Goal: Transaction & Acquisition: Download file/media

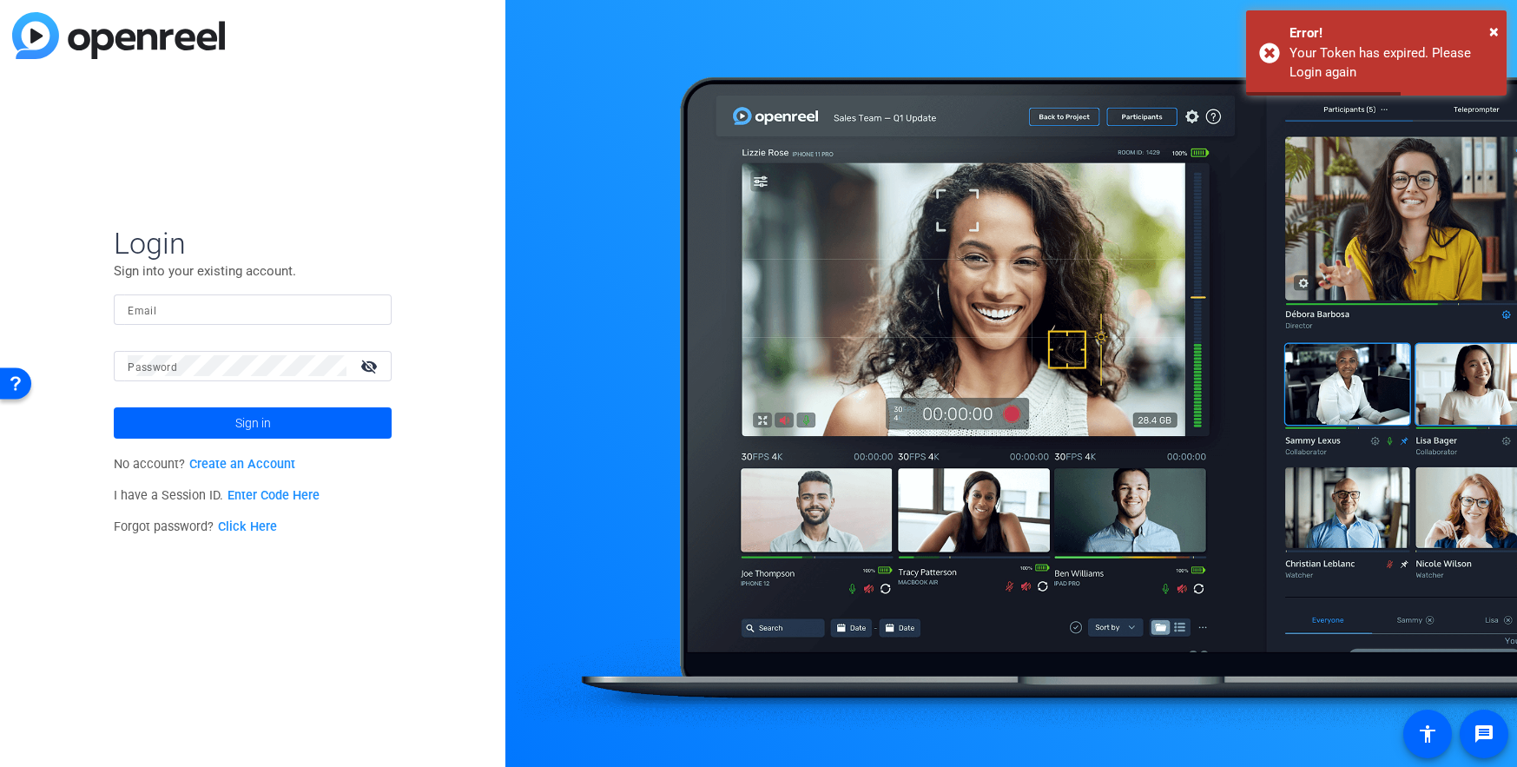
click at [175, 310] on input "Email" at bounding box center [253, 309] width 250 height 21
type input "[PERSON_NAME][EMAIL_ADDRESS][PERSON_NAME][DOMAIN_NAME]"
click at [170, 366] on mat-label "Password" at bounding box center [152, 367] width 49 height 12
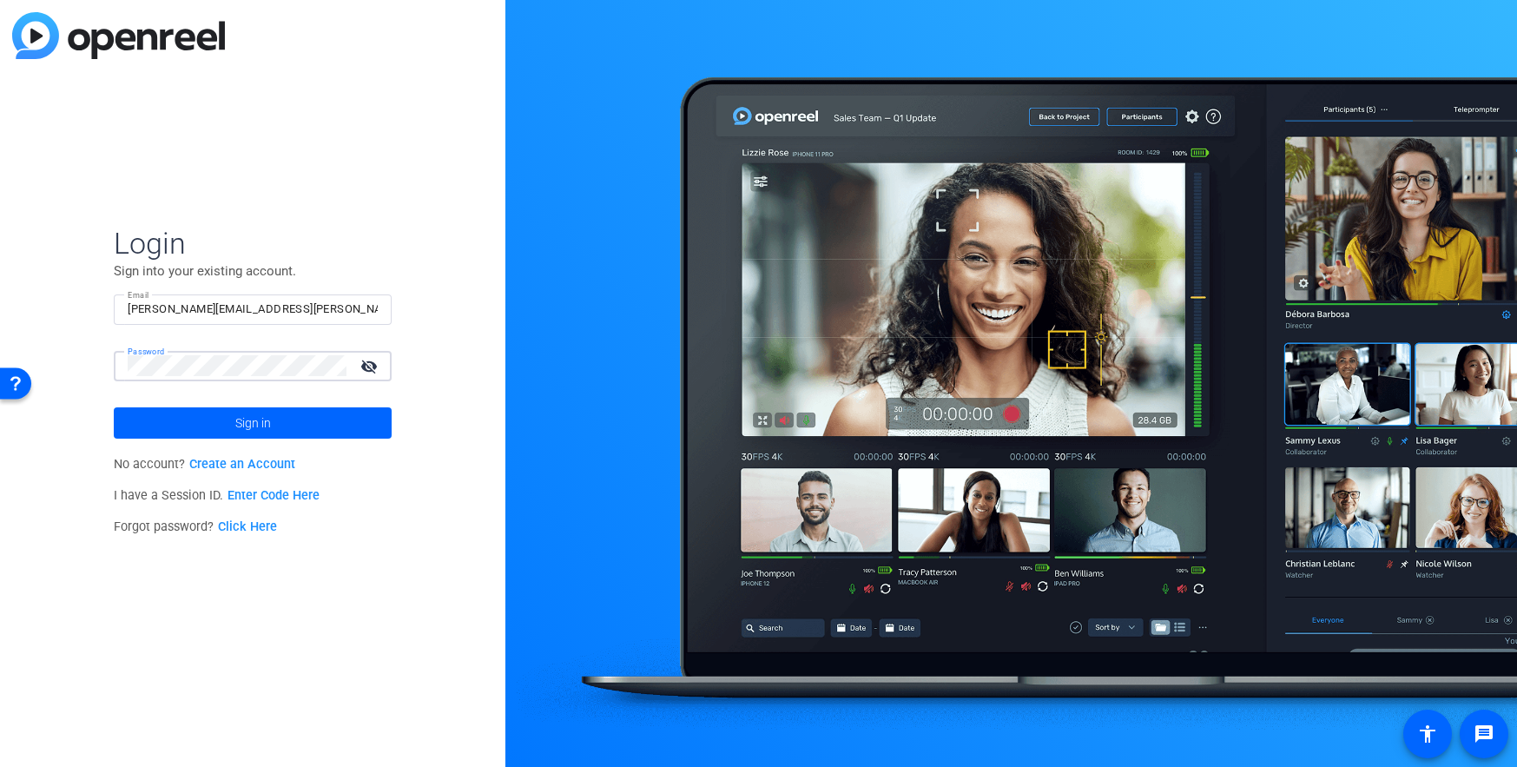
click at [114, 407] on button "Sign in" at bounding box center [253, 422] width 278 height 31
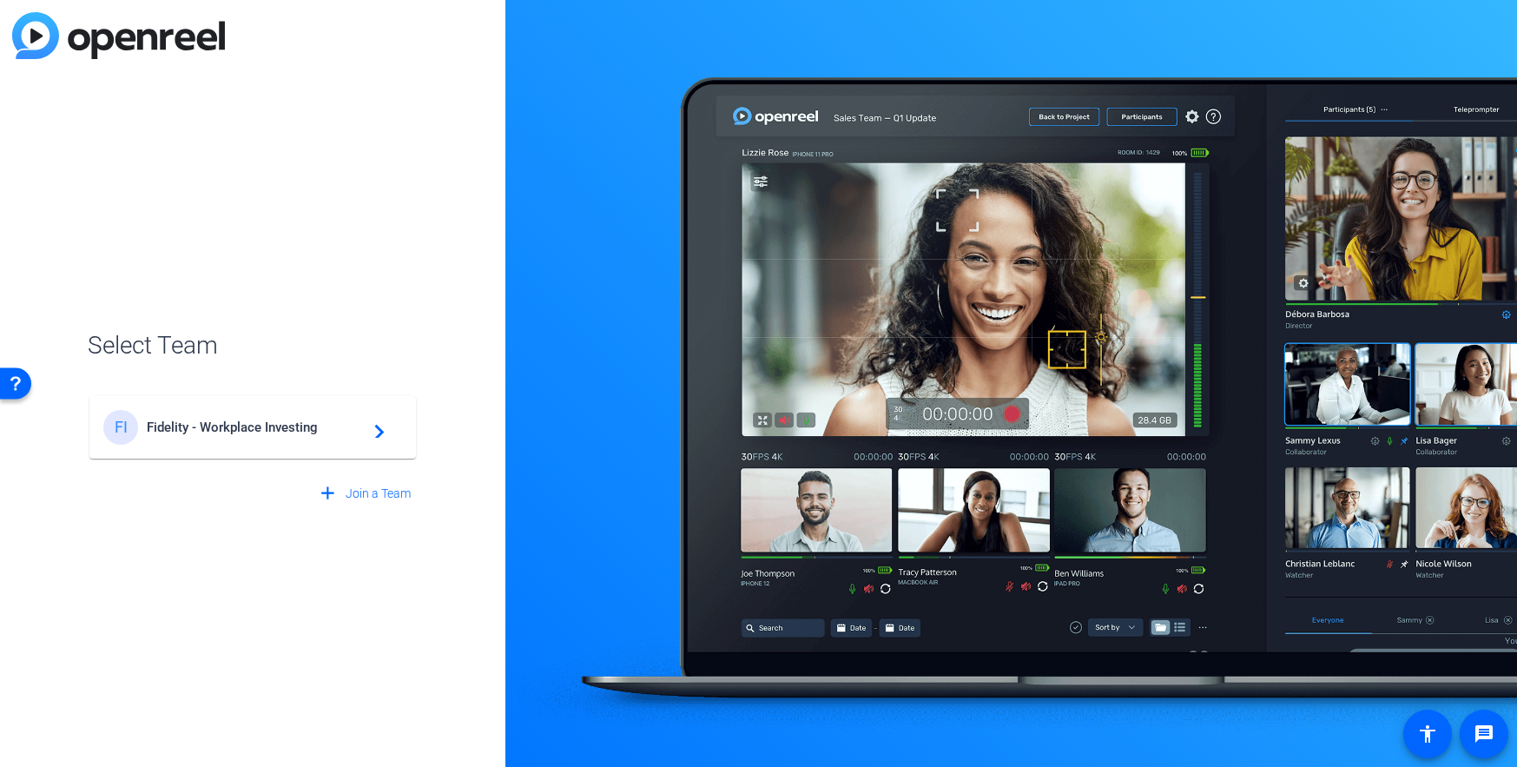
click at [372, 437] on mat-icon "navigate_next" at bounding box center [374, 427] width 21 height 21
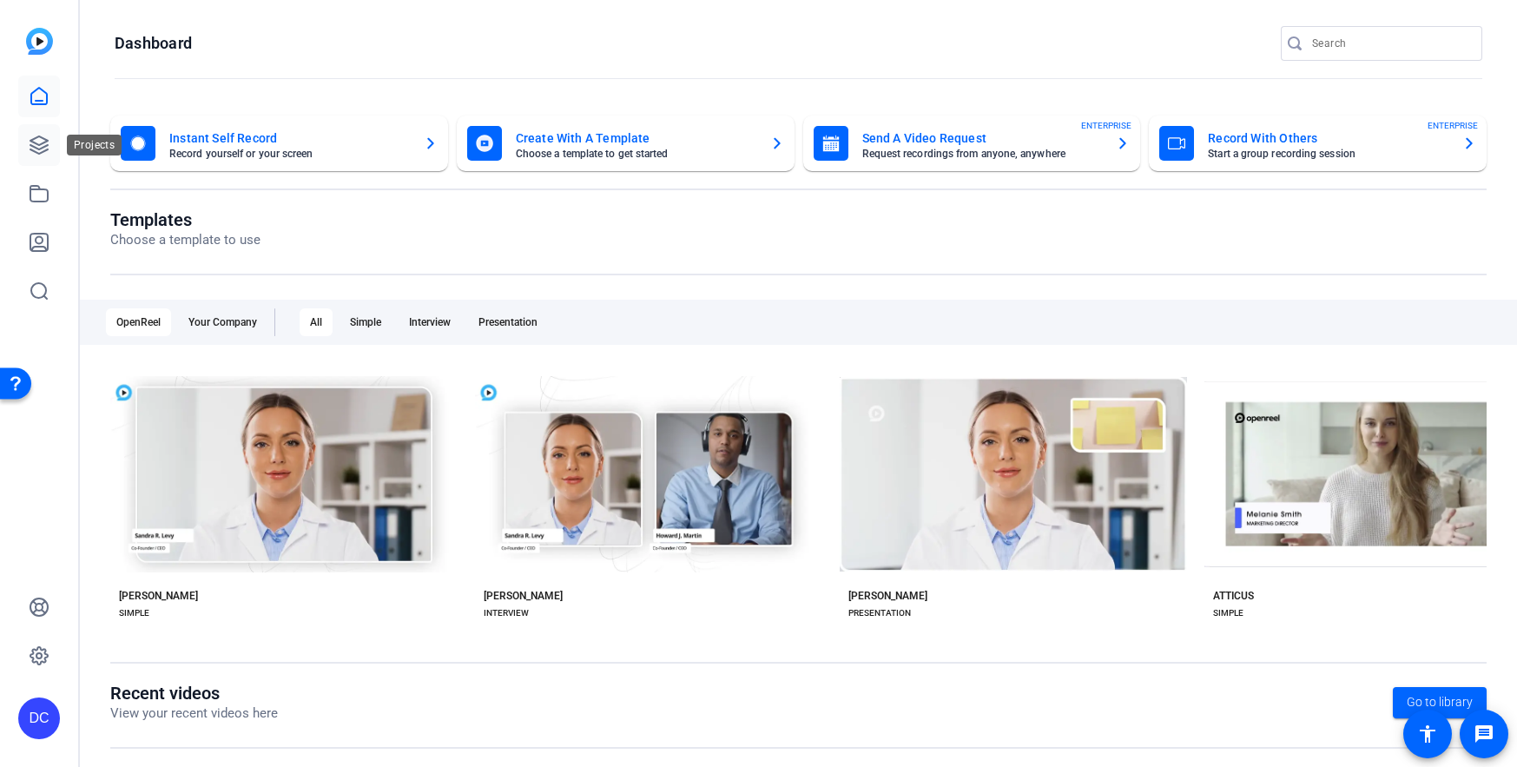
click at [30, 146] on icon at bounding box center [39, 145] width 21 height 21
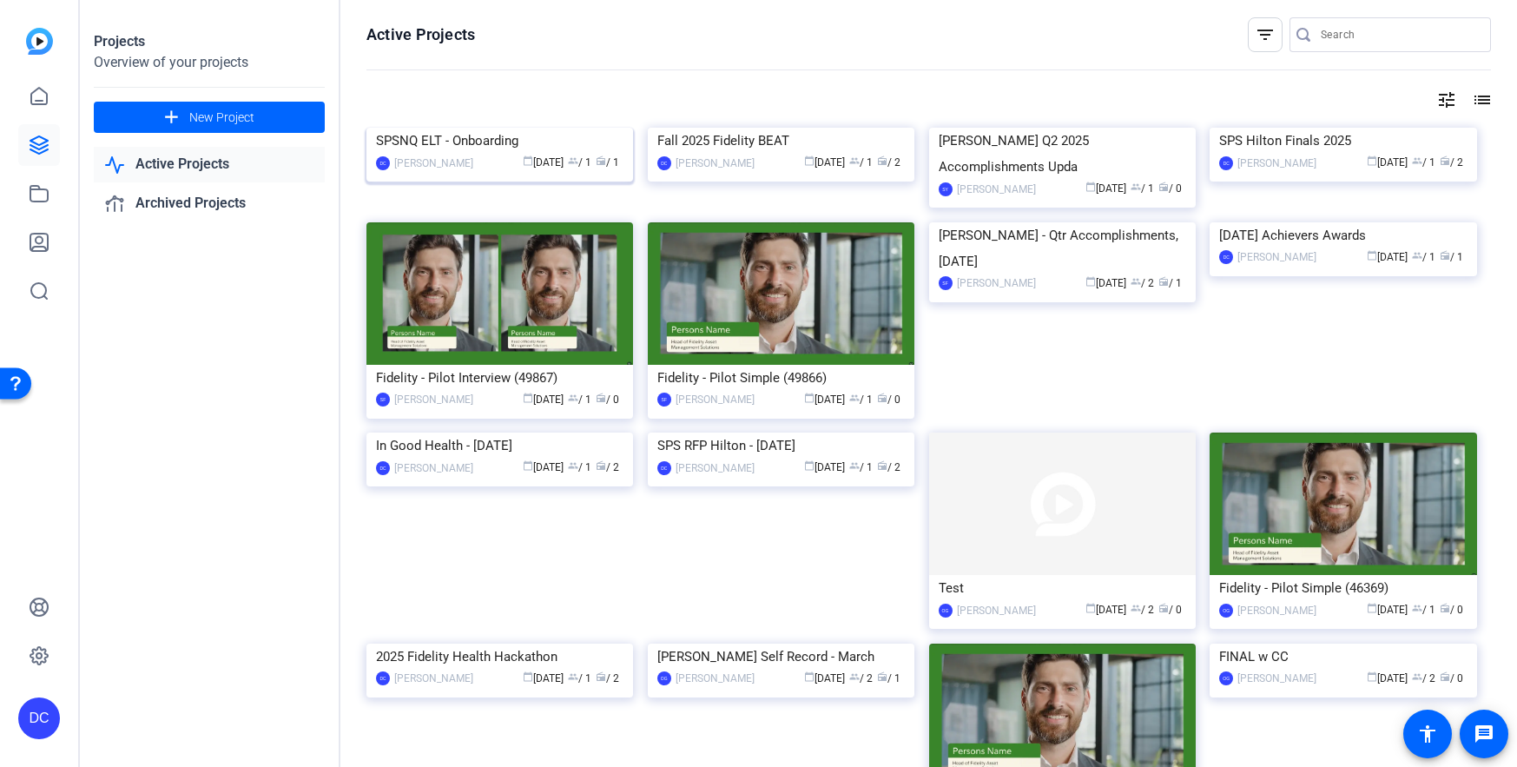
click at [447, 128] on img at bounding box center [499, 128] width 267 height 0
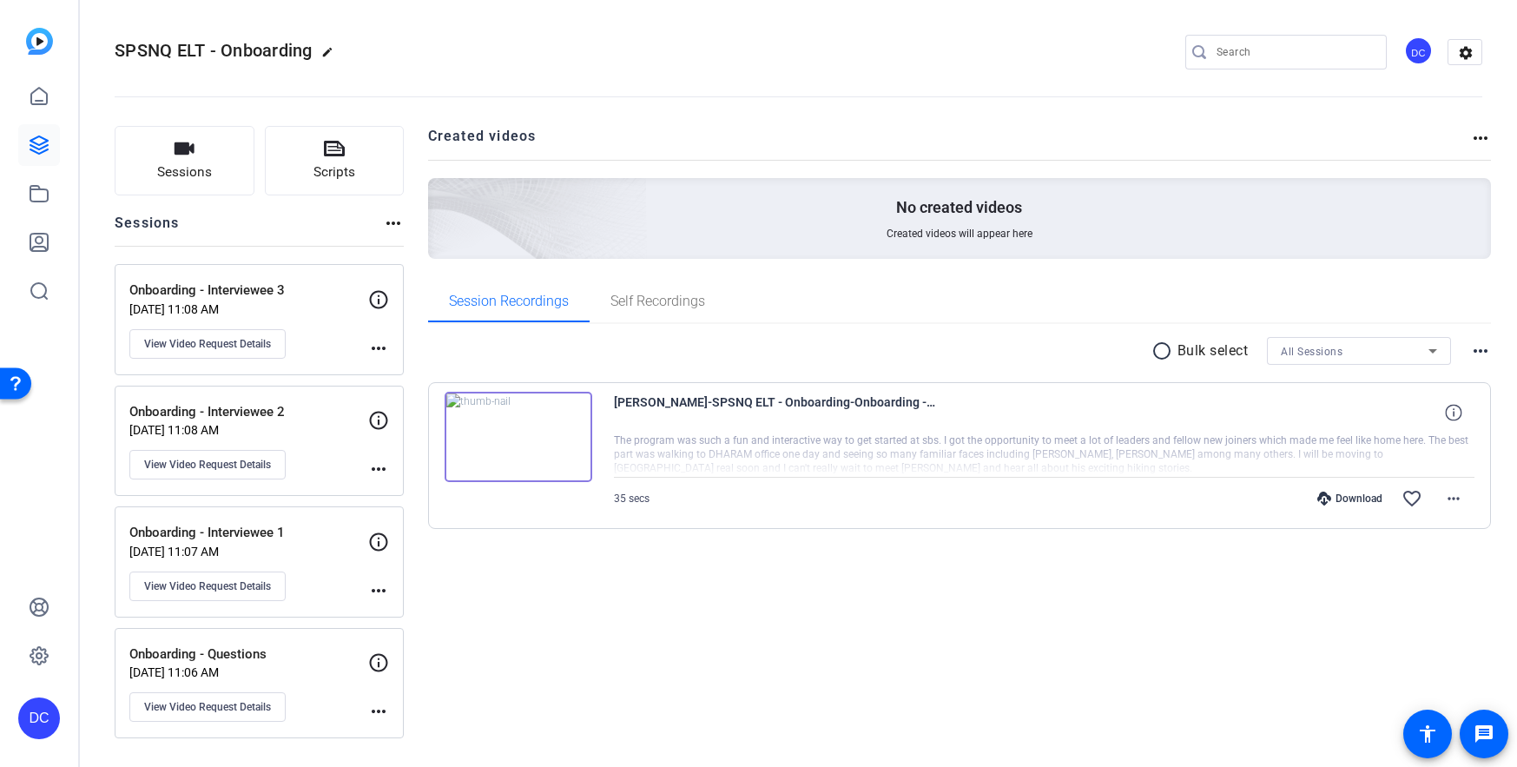
click at [801, 445] on div at bounding box center [1044, 454] width 861 height 43
click at [1458, 498] on mat-icon "more_horiz" at bounding box center [1453, 498] width 21 height 21
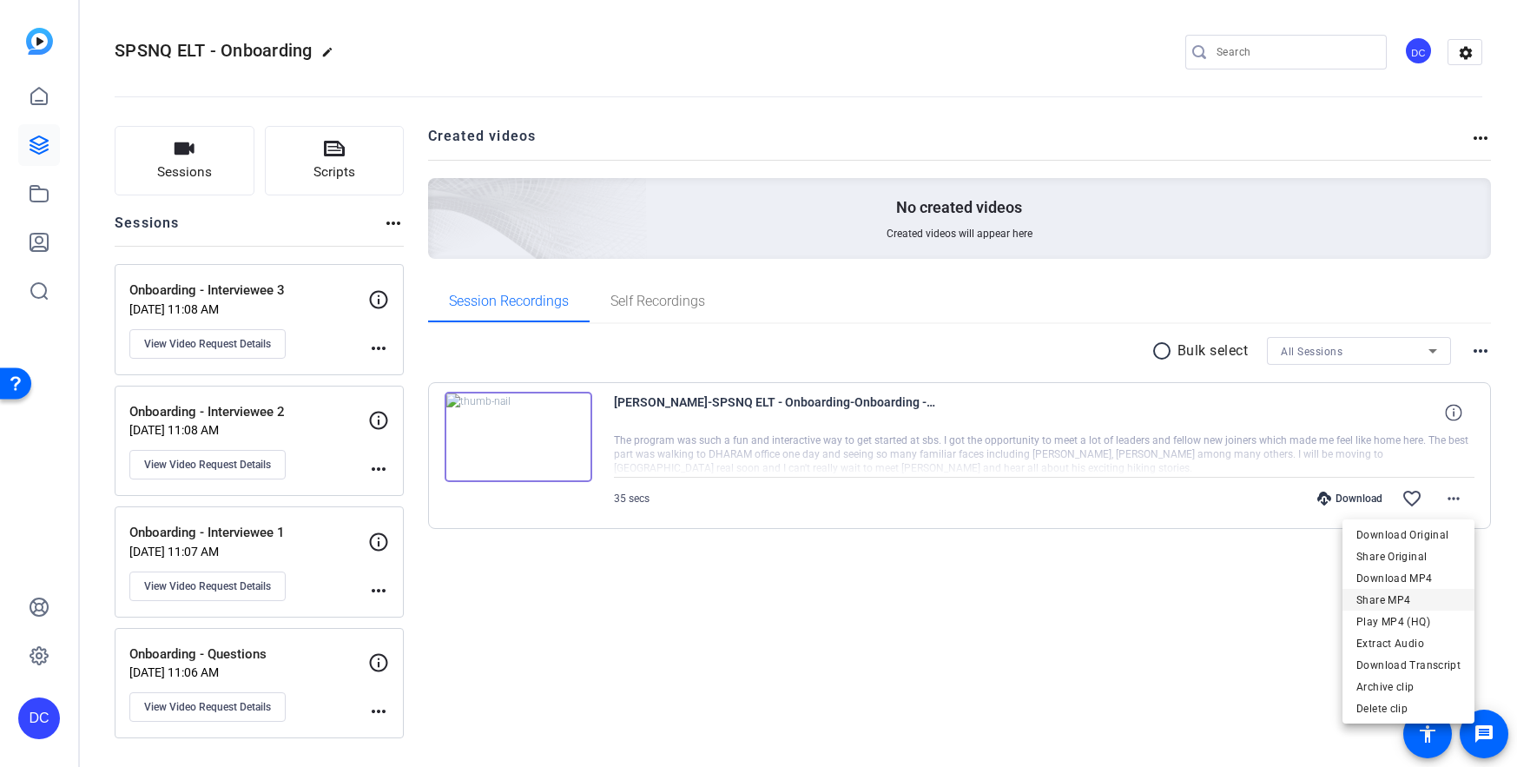
click at [1396, 597] on span "Share MP4" at bounding box center [1408, 600] width 104 height 21
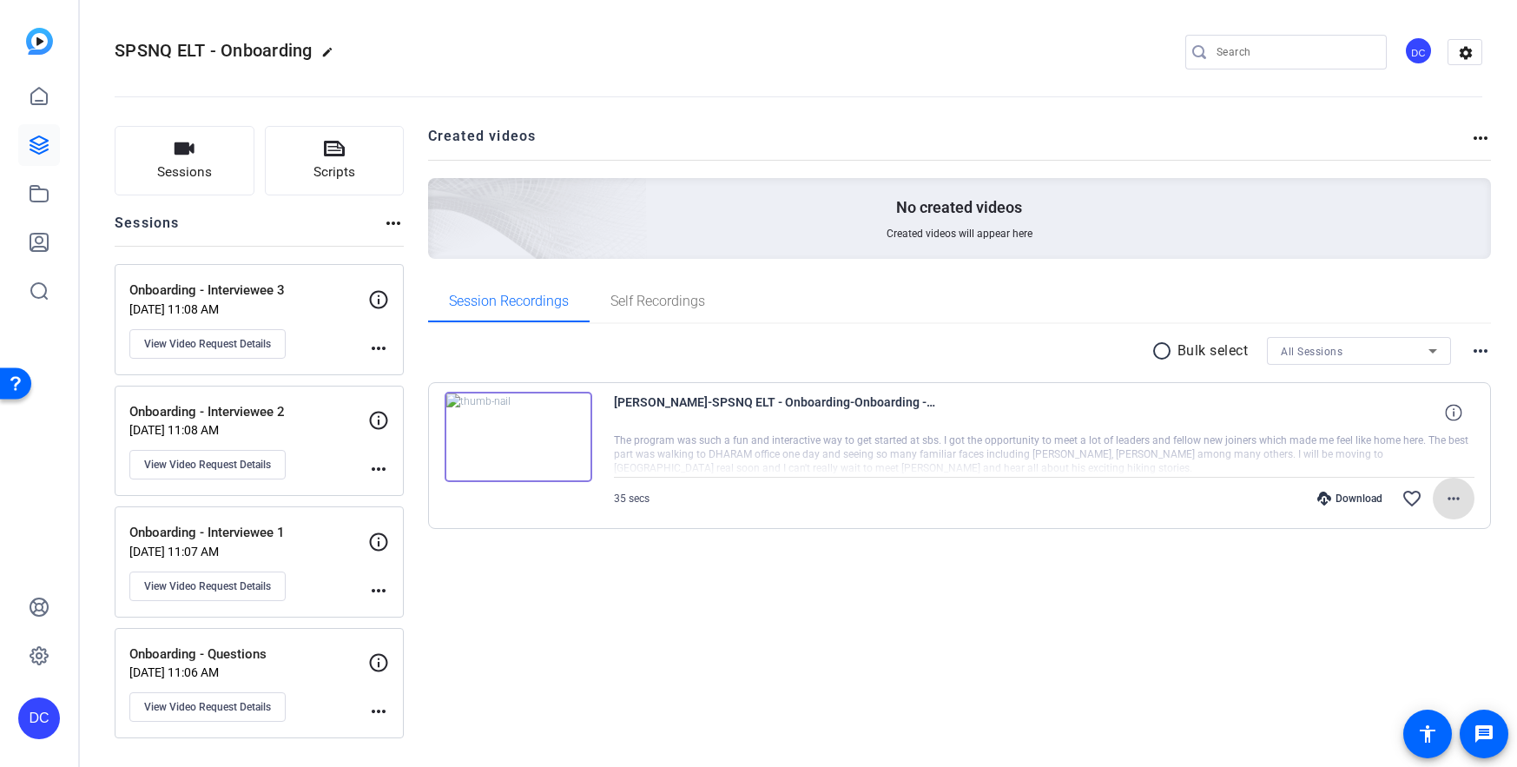
click at [1454, 494] on mat-icon "more_horiz" at bounding box center [1453, 498] width 21 height 21
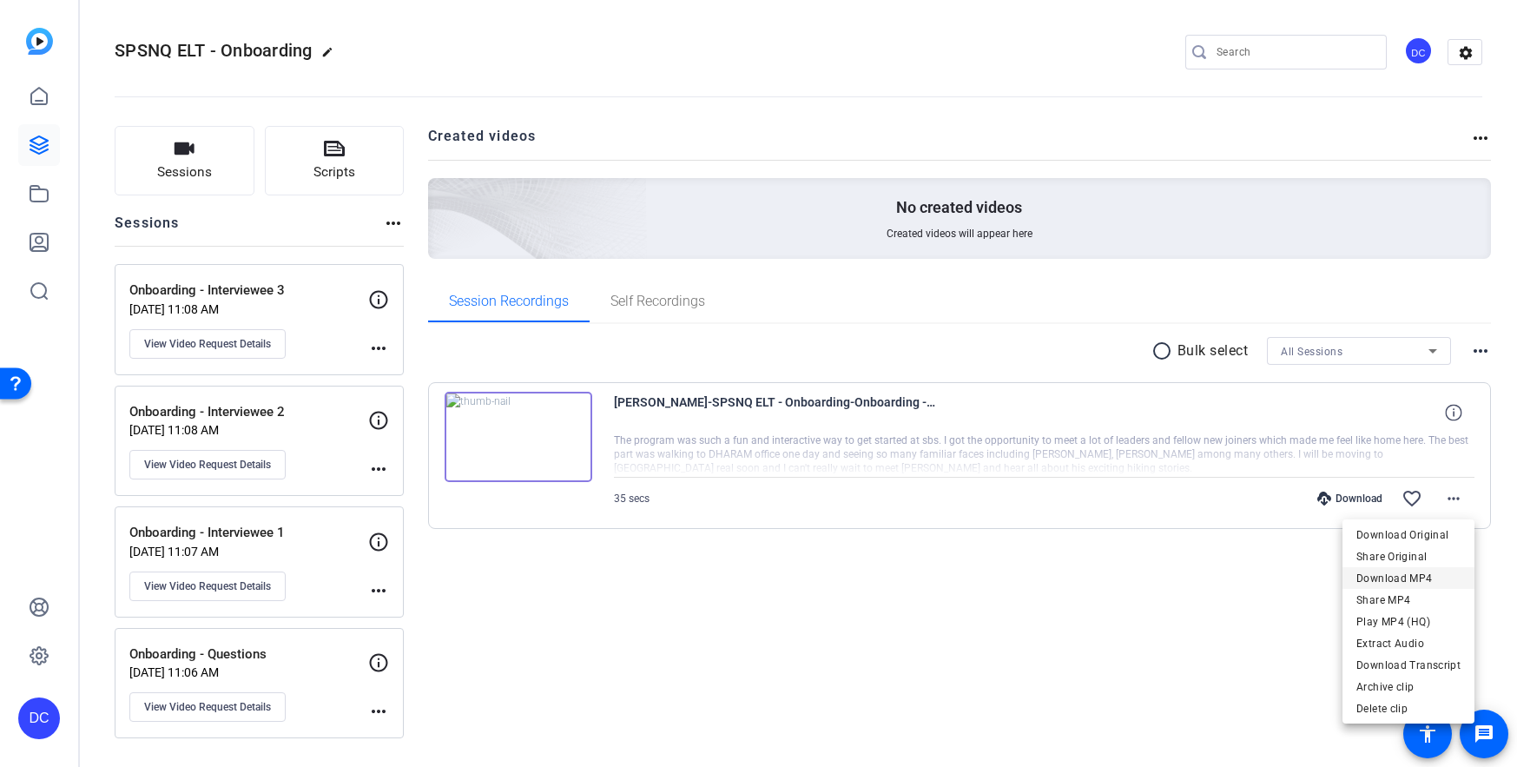
click at [1442, 577] on span "Download MP4" at bounding box center [1408, 578] width 104 height 21
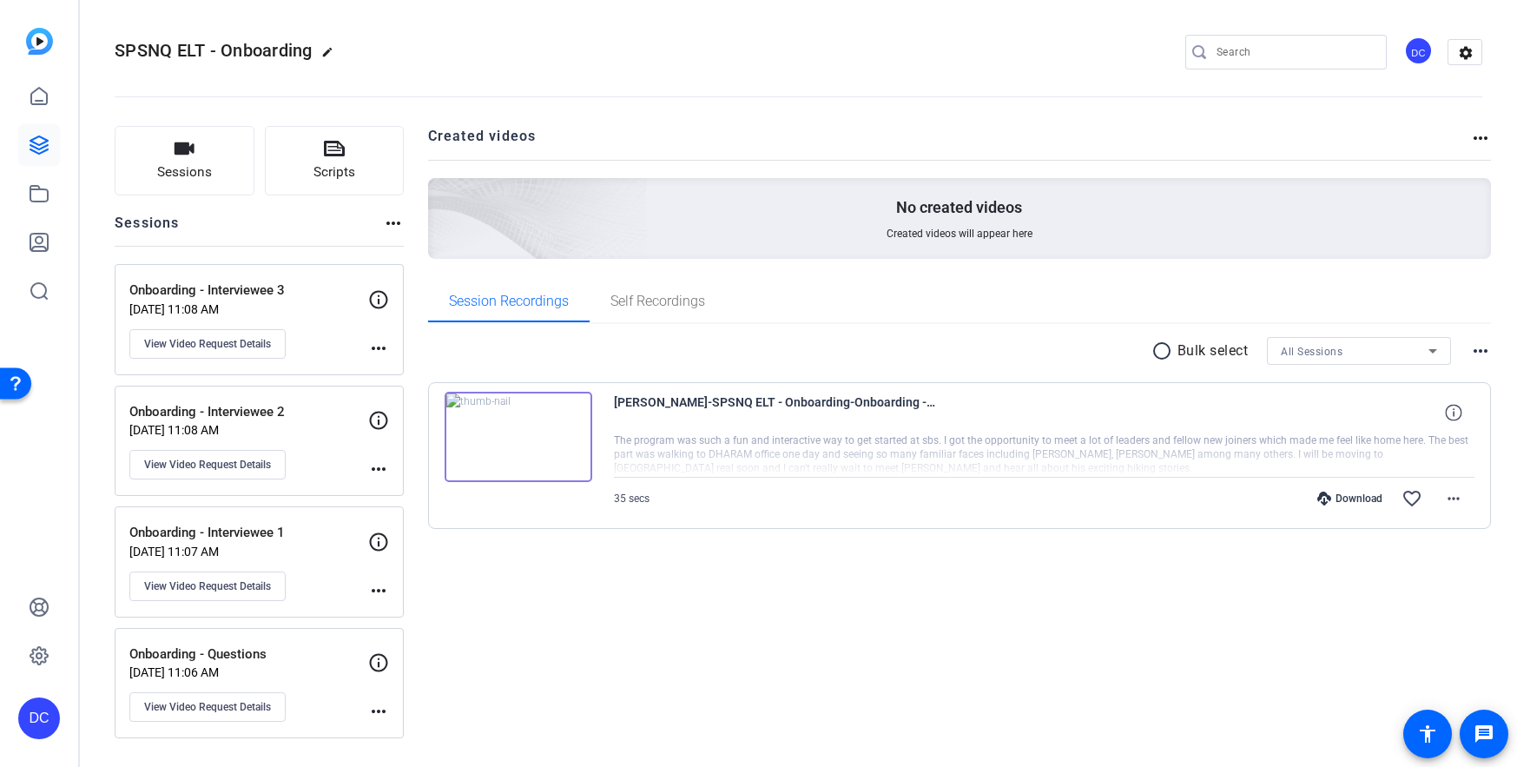
click at [788, 627] on div "Created videos more_horiz No created videos Created videos will appear here Ses…" at bounding box center [960, 432] width 1064 height 612
click at [45, 104] on icon at bounding box center [39, 96] width 16 height 16
